Goal: Task Accomplishment & Management: Manage account settings

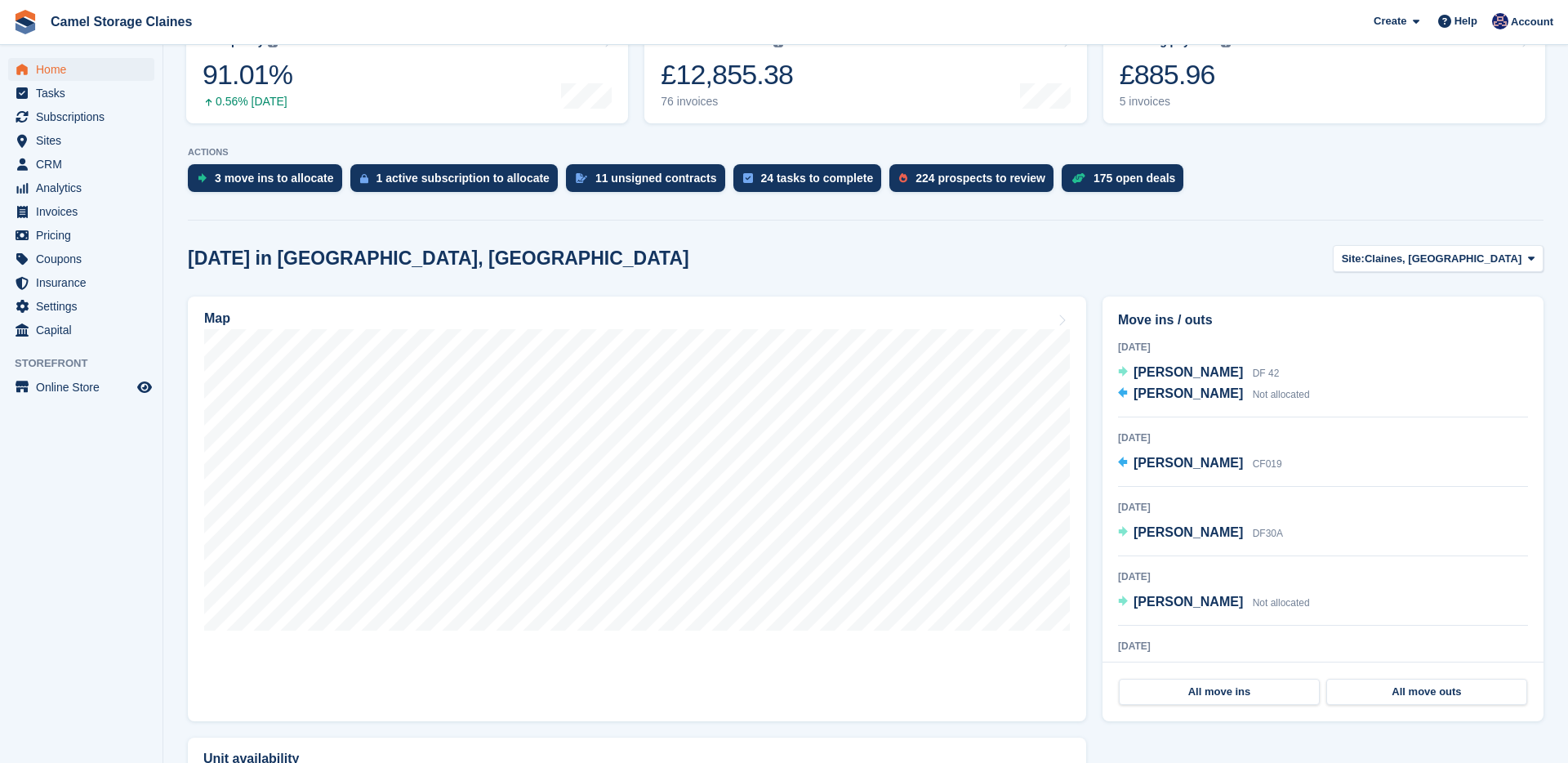
scroll to position [273, 0]
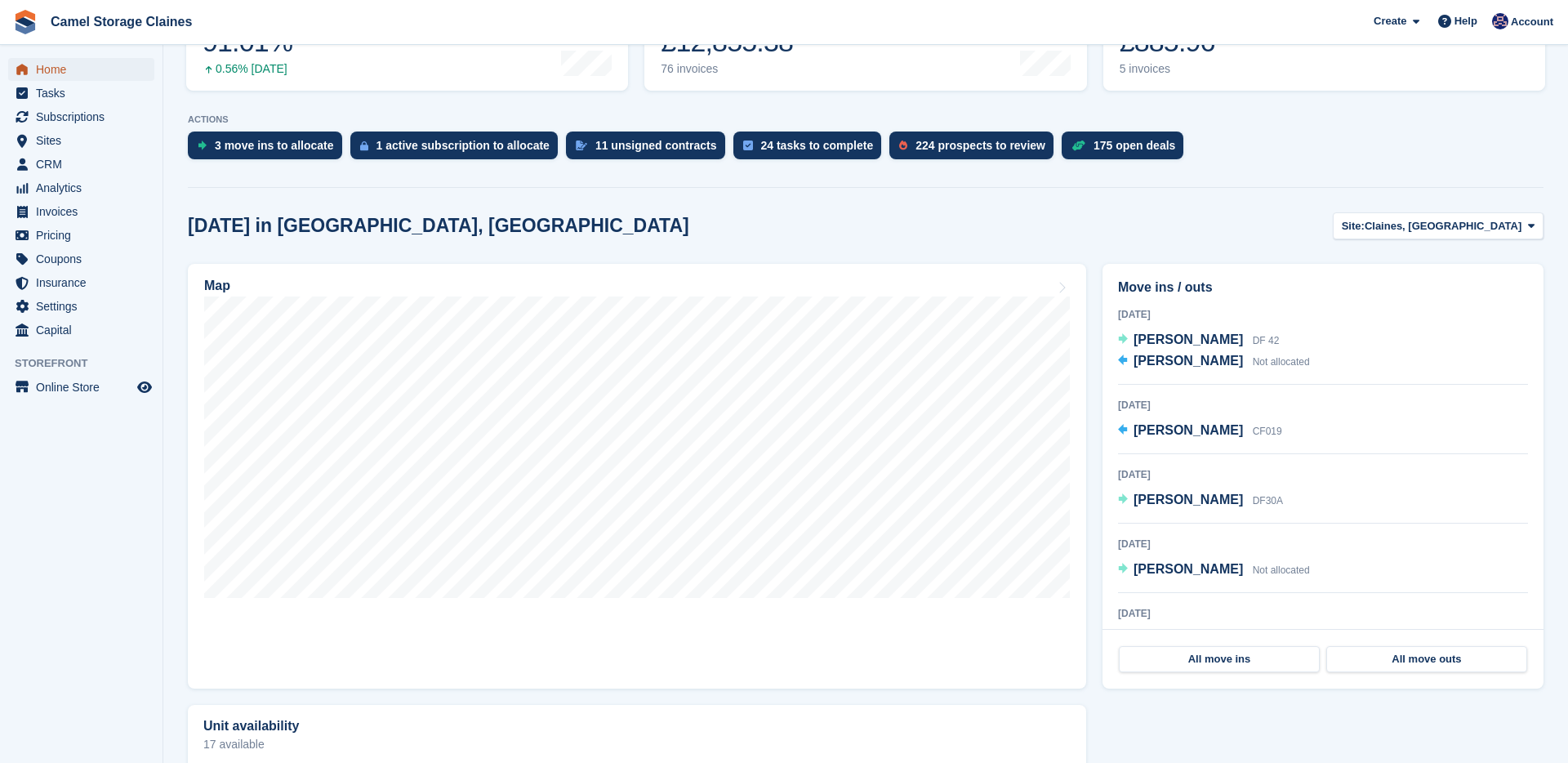
click at [48, 73] on span "Home" at bounding box center [84, 69] width 98 height 23
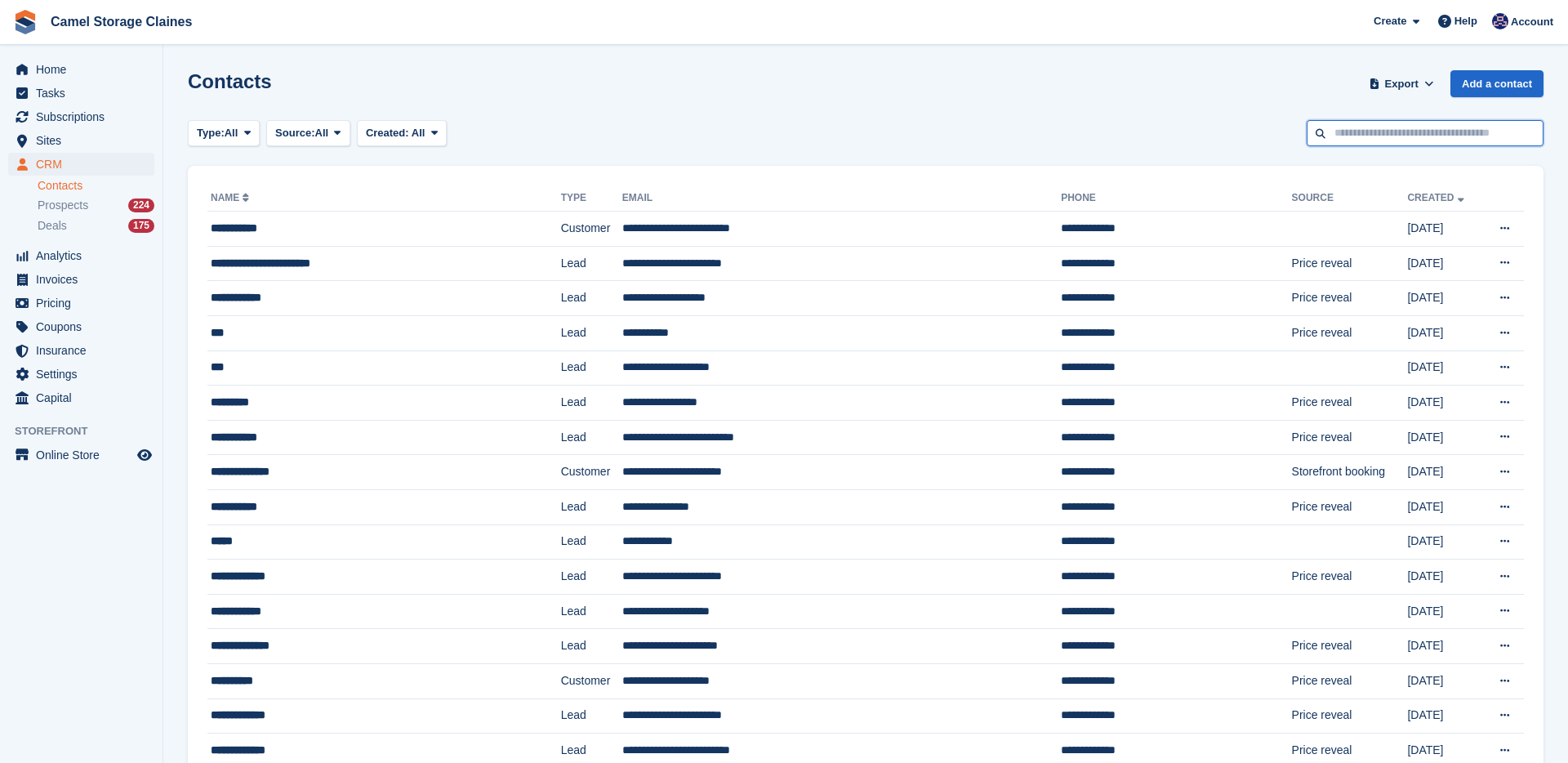
click at [1337, 136] on input "text" at bounding box center [1426, 134] width 237 height 27
type input "******"
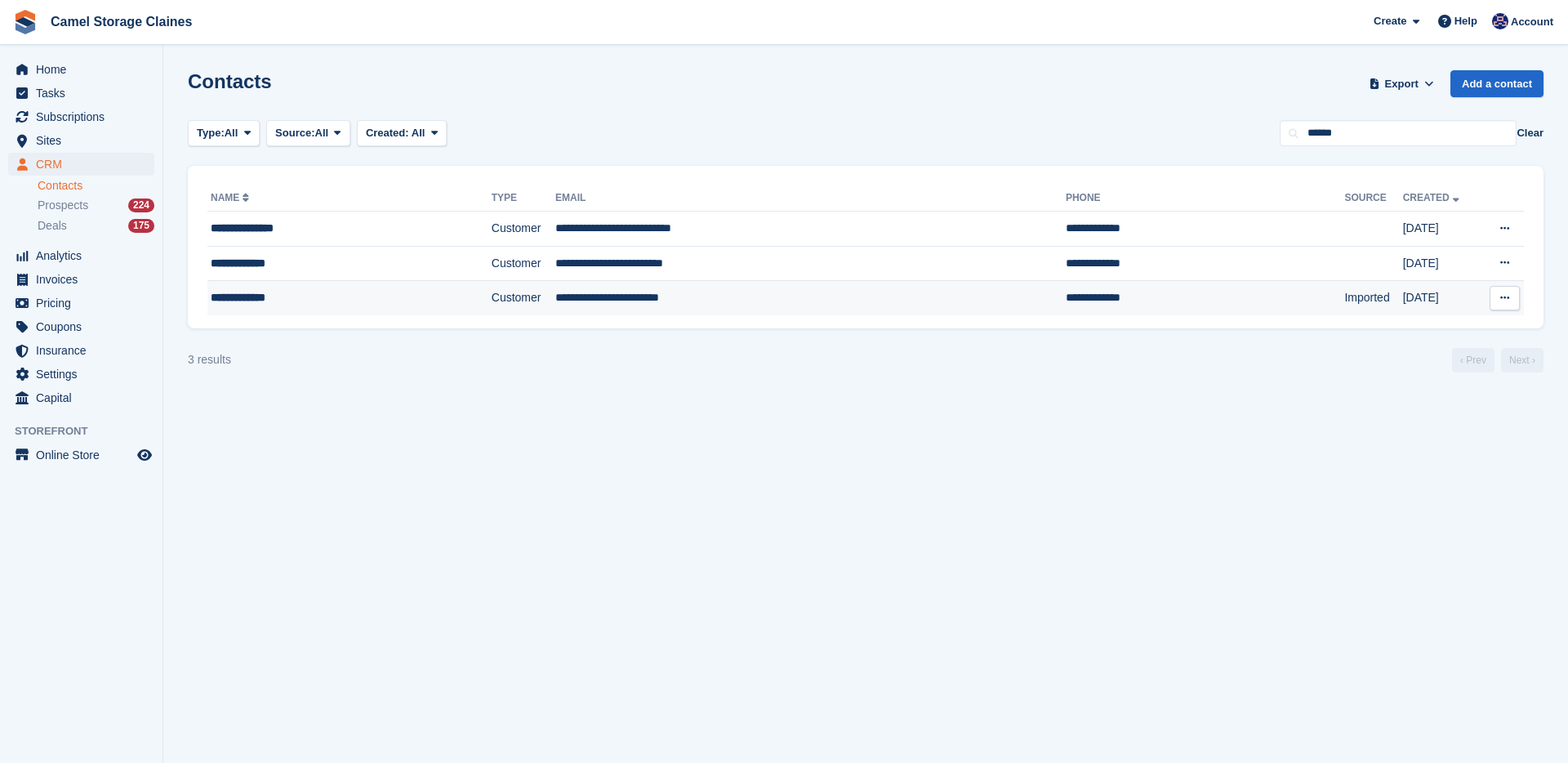
click at [364, 295] on div "**********" at bounding box center [319, 298] width 217 height 17
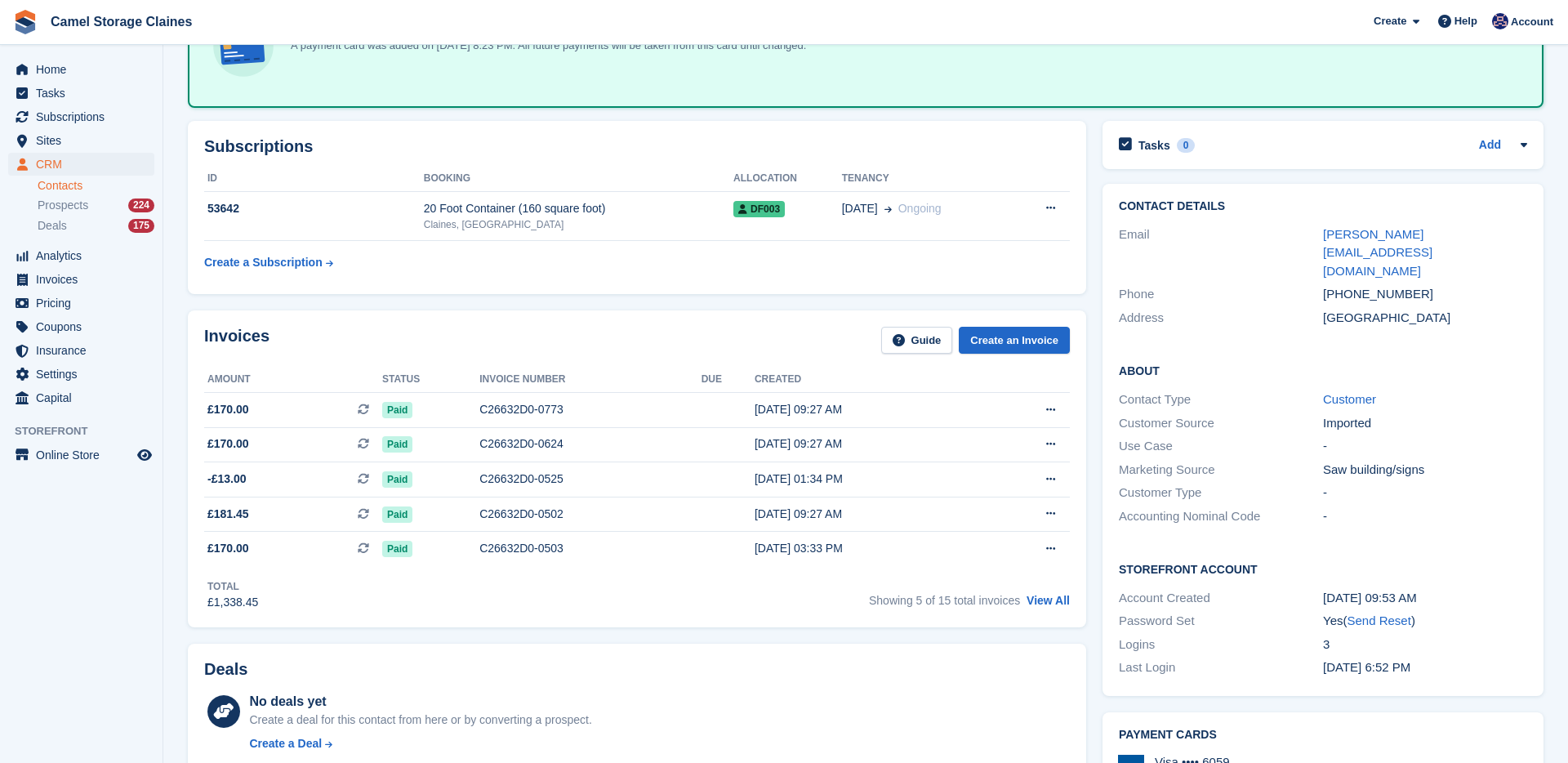
scroll to position [392, 0]
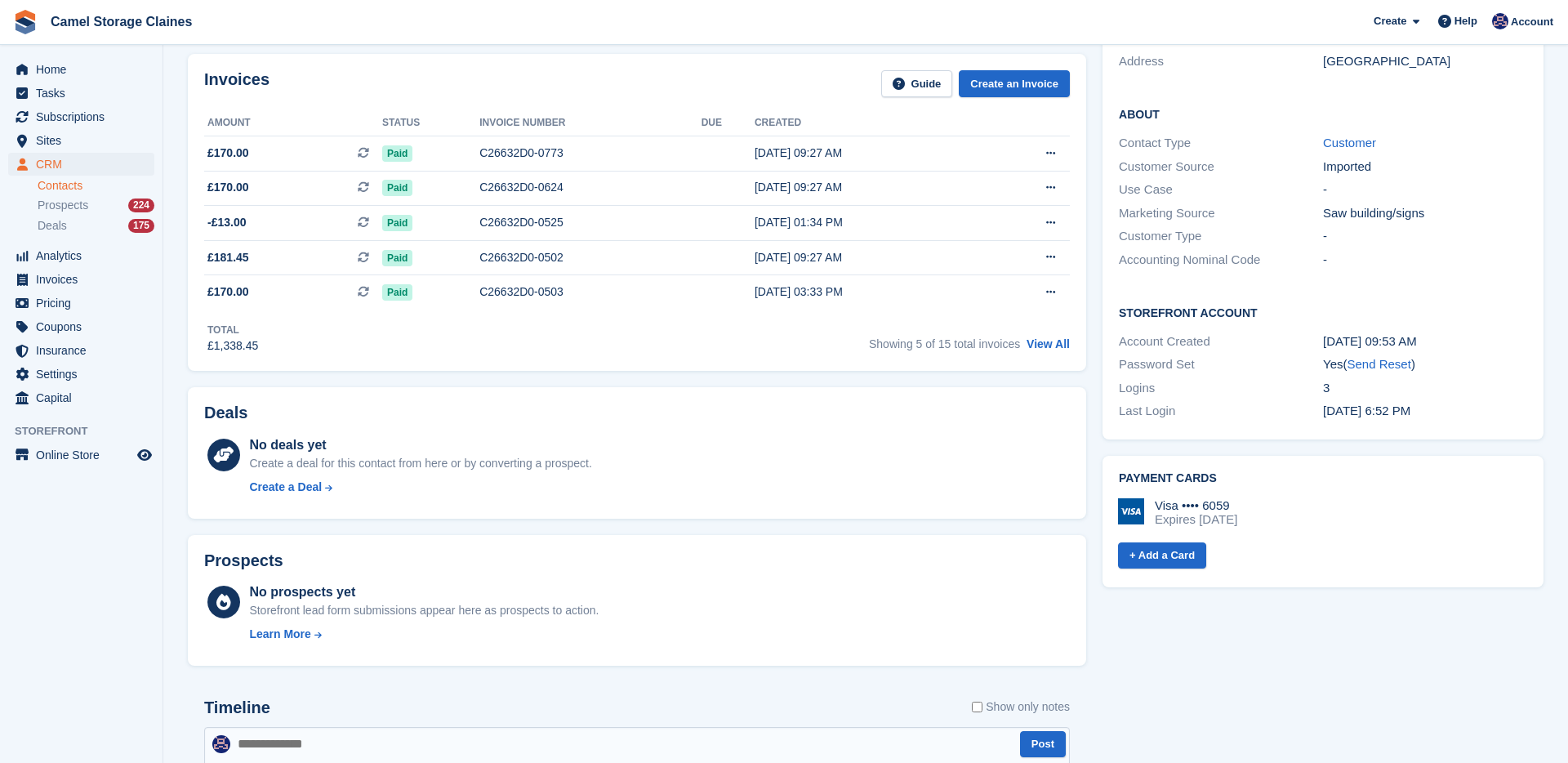
click at [1261, 377] on div "Logins 3" at bounding box center [1322, 389] width 408 height 24
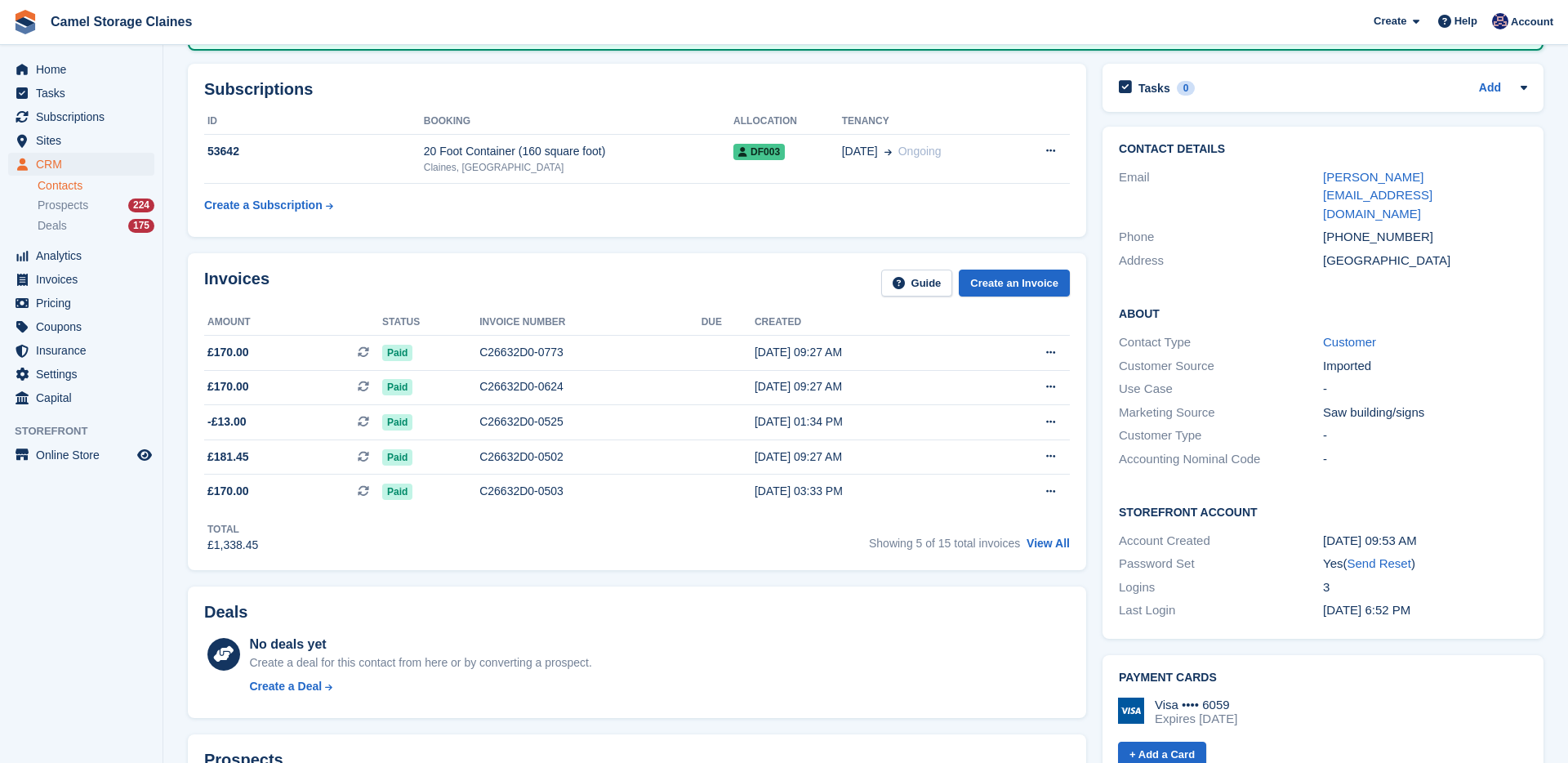
scroll to position [0, 0]
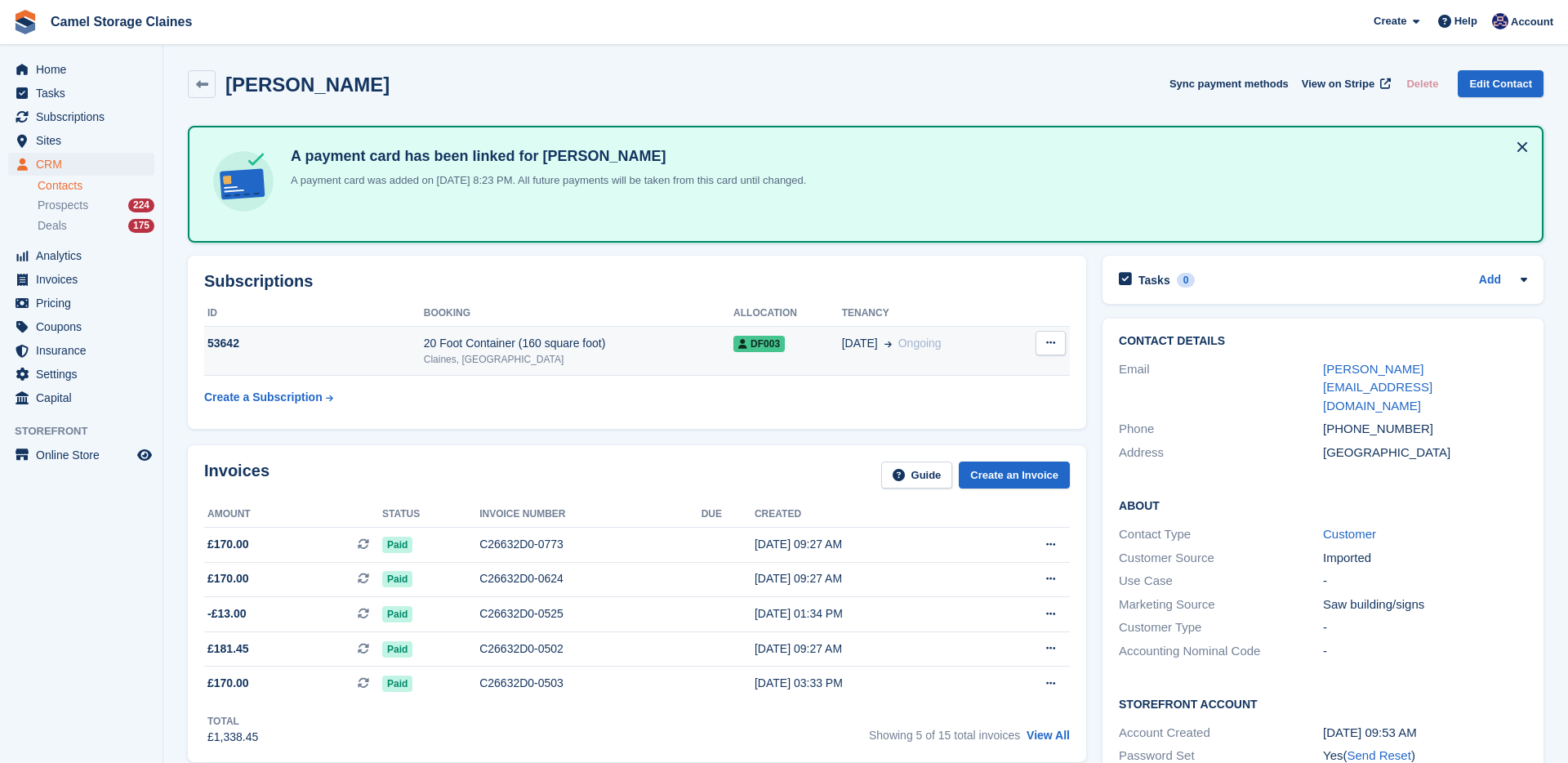
click at [334, 365] on td "53642" at bounding box center [314, 350] width 220 height 50
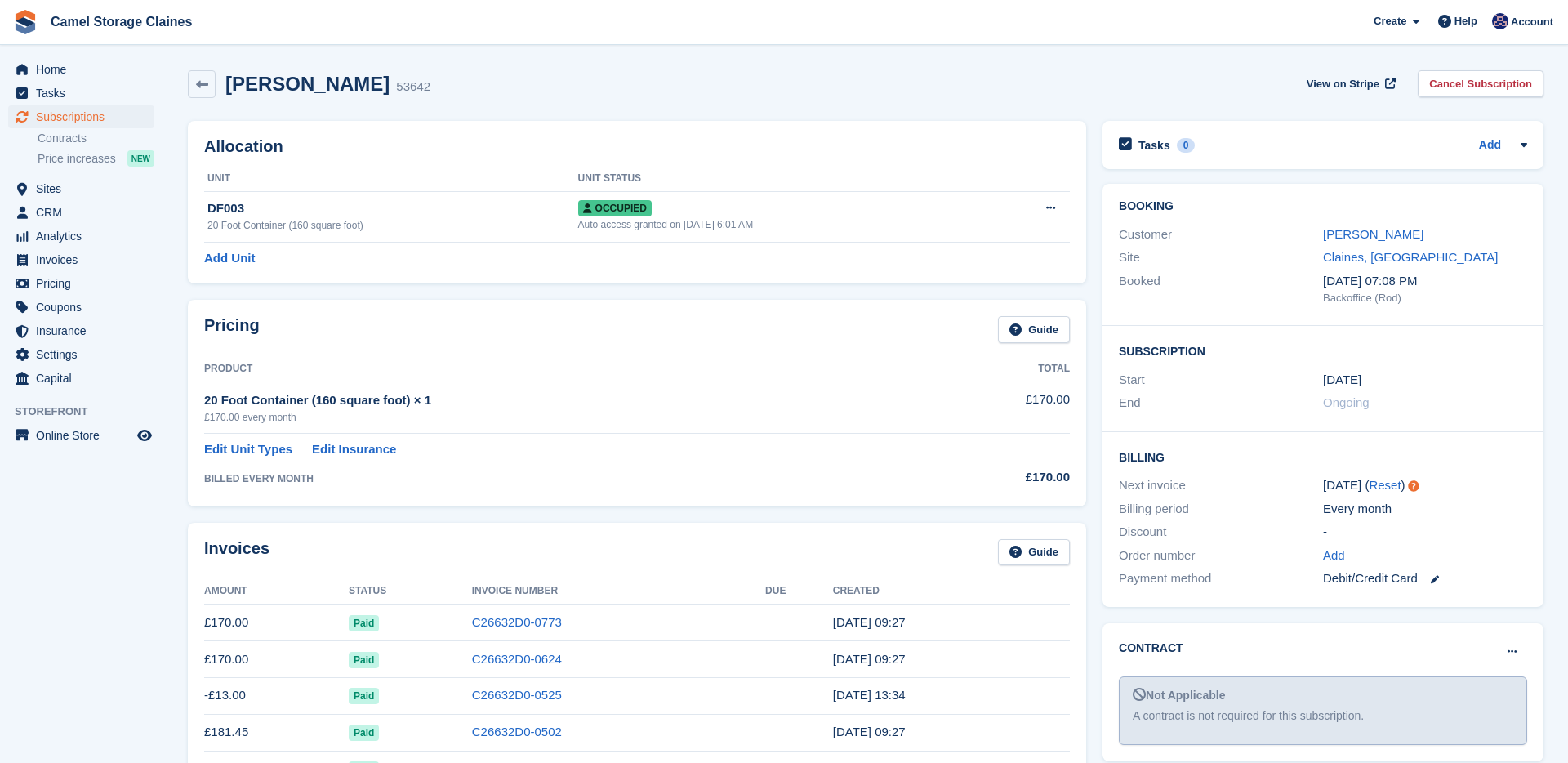
click at [1432, 578] on link at bounding box center [1428, 579] width 21 height 19
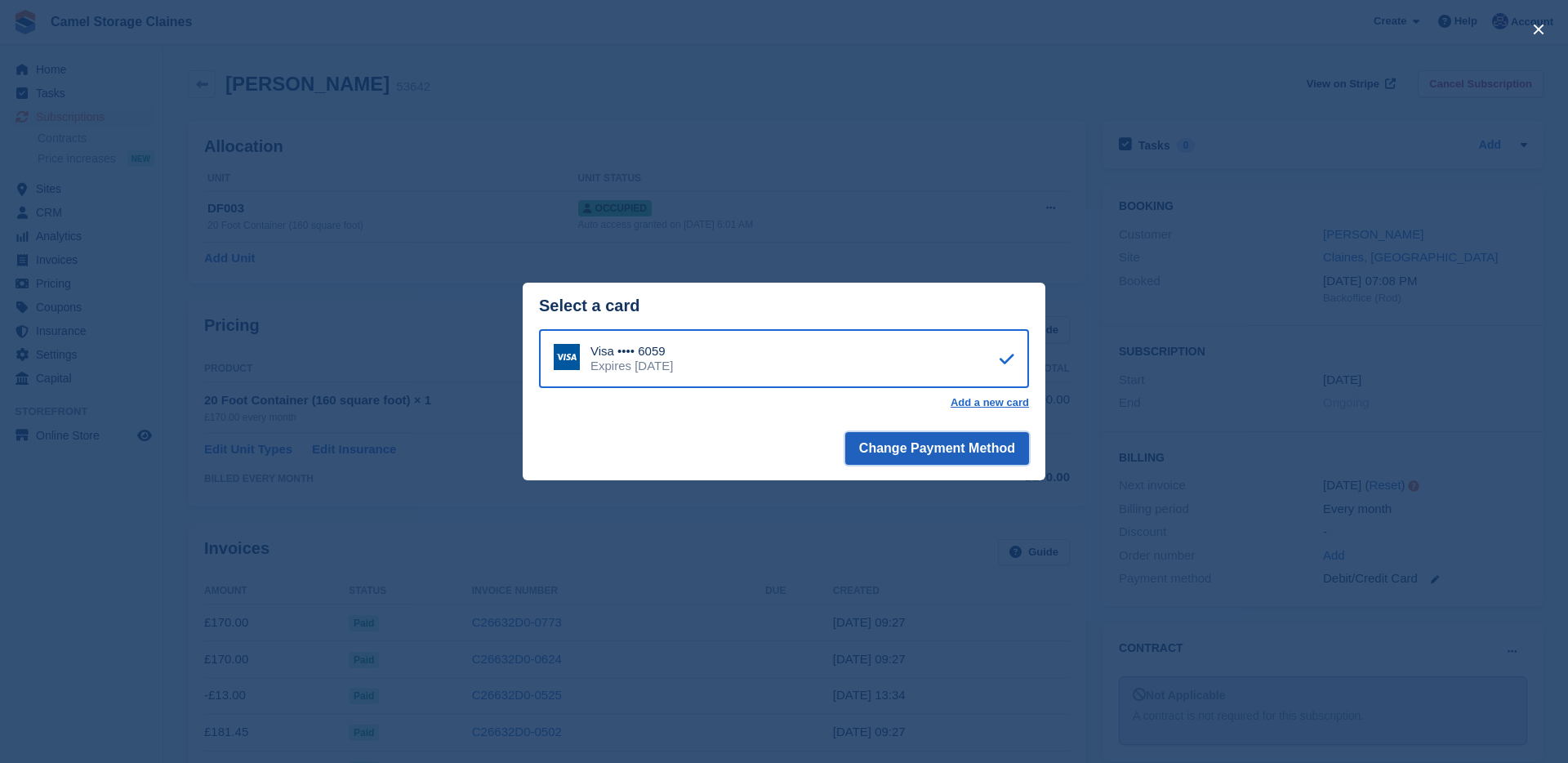
click at [888, 444] on button "Change Payment Method" at bounding box center [936, 448] width 183 height 33
